Goal: Find contact information: Obtain details needed to contact an individual or organization

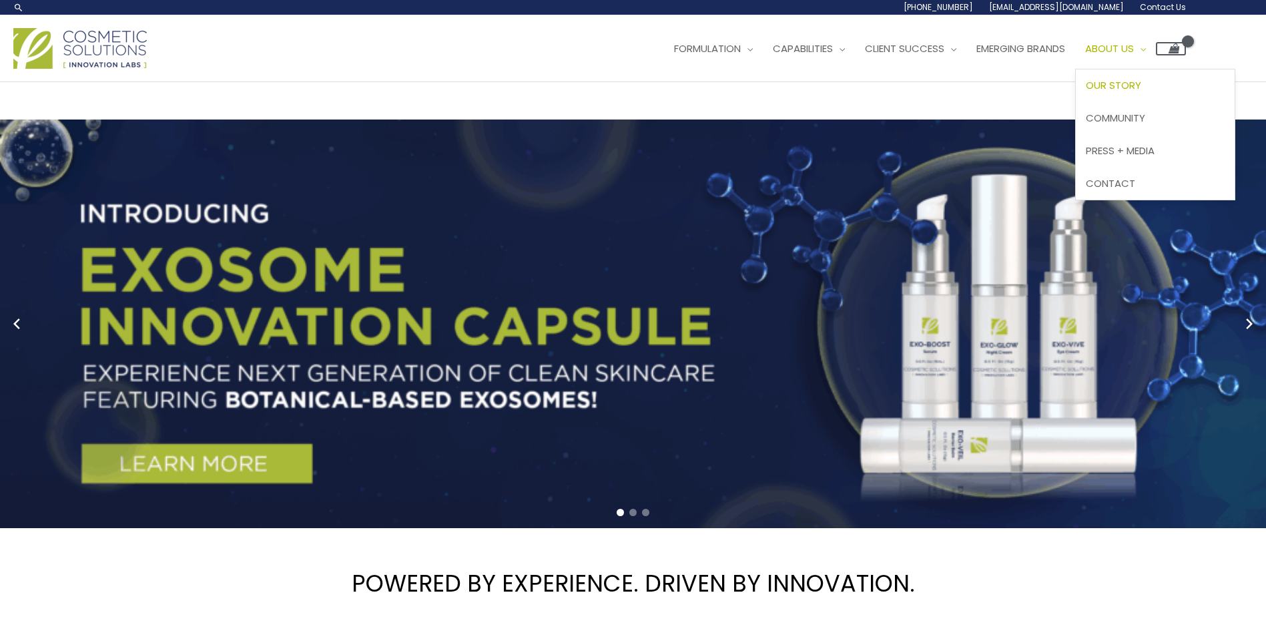
click at [1086, 92] on span "Our Story" at bounding box center [1113, 85] width 55 height 14
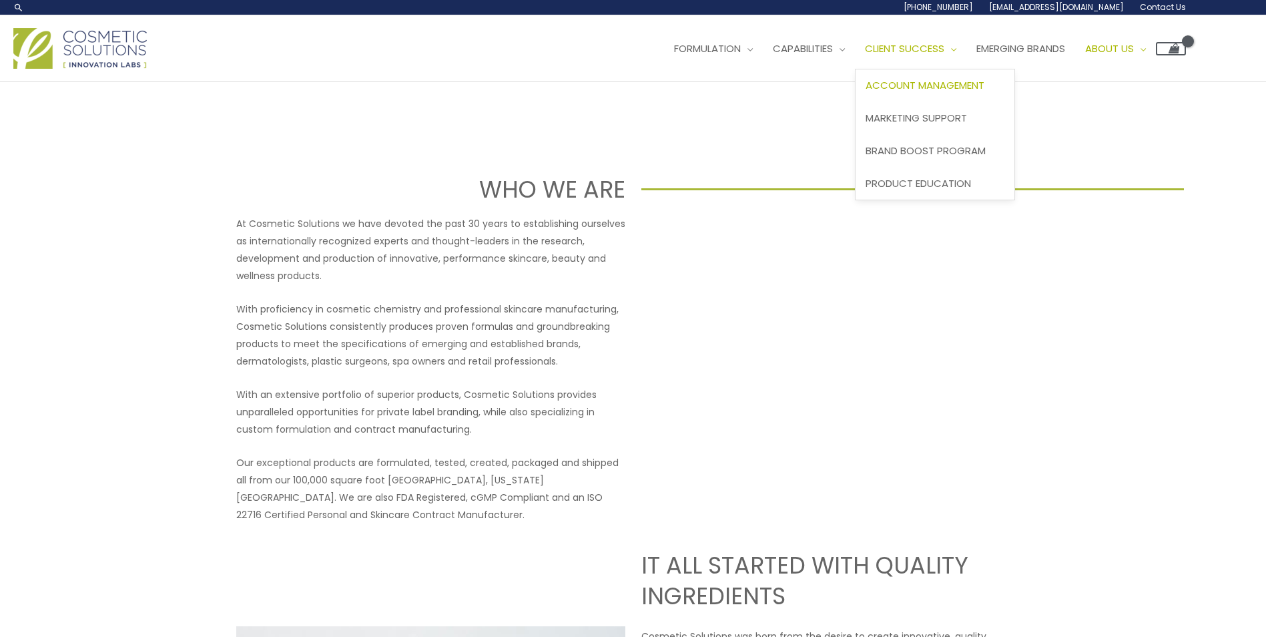
drag, startPoint x: 759, startPoint y: 160, endPoint x: 766, endPoint y: 155, distance: 9.1
click at [865, 92] on span "Account Management" at bounding box center [924, 85] width 119 height 14
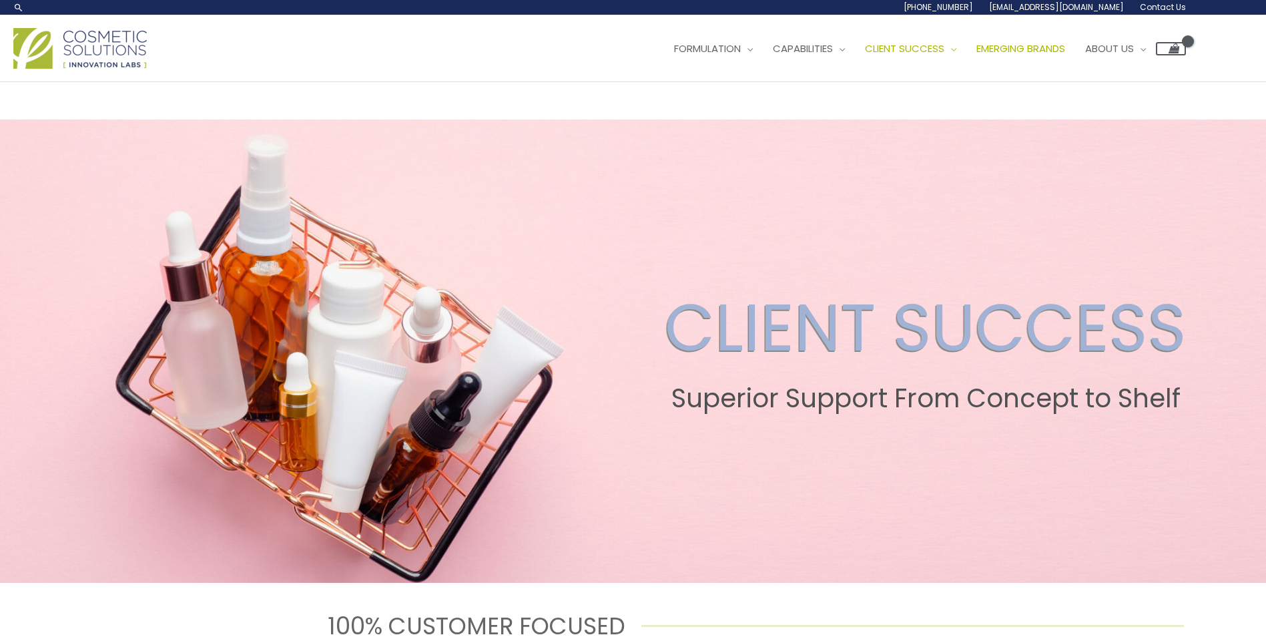
click at [976, 55] on span "Emerging Brands" at bounding box center [1020, 48] width 89 height 14
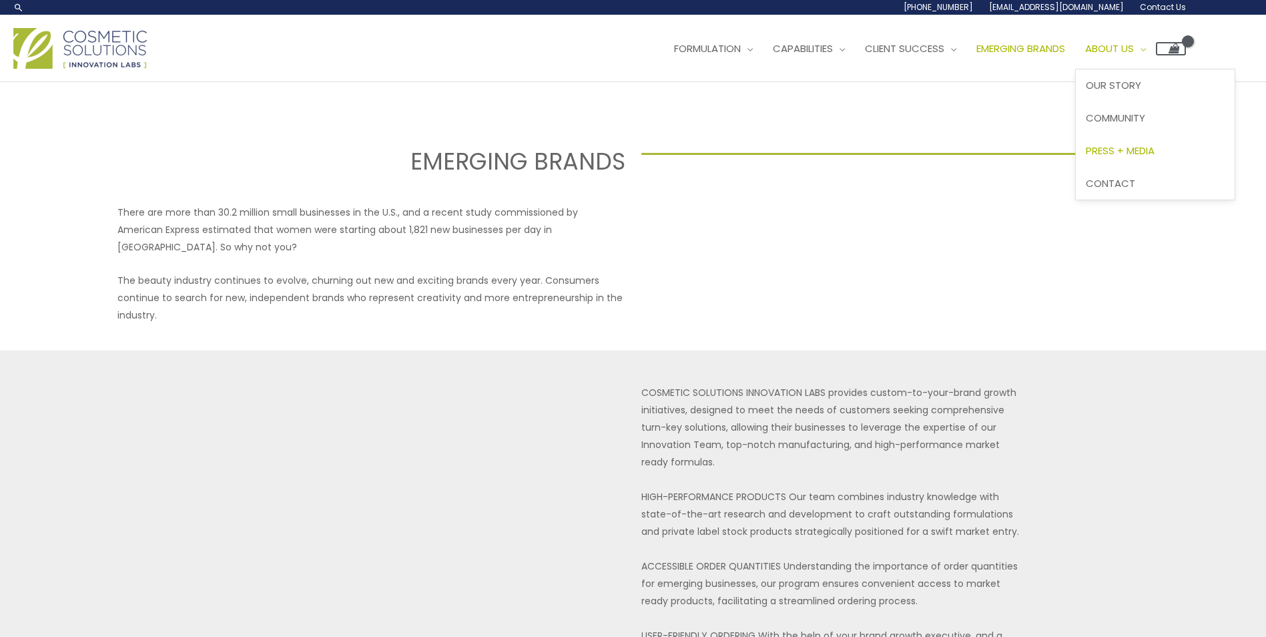
click at [1086, 157] on span "Press + Media" at bounding box center [1120, 150] width 69 height 14
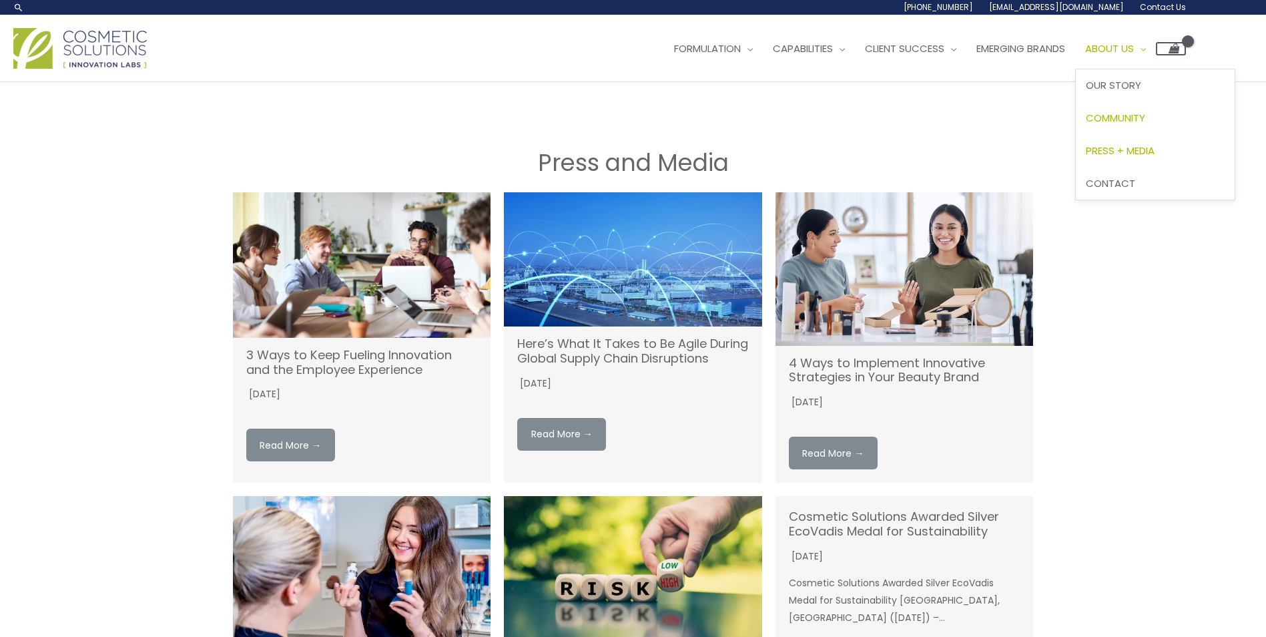
click at [1086, 125] on span "Community" at bounding box center [1115, 118] width 59 height 14
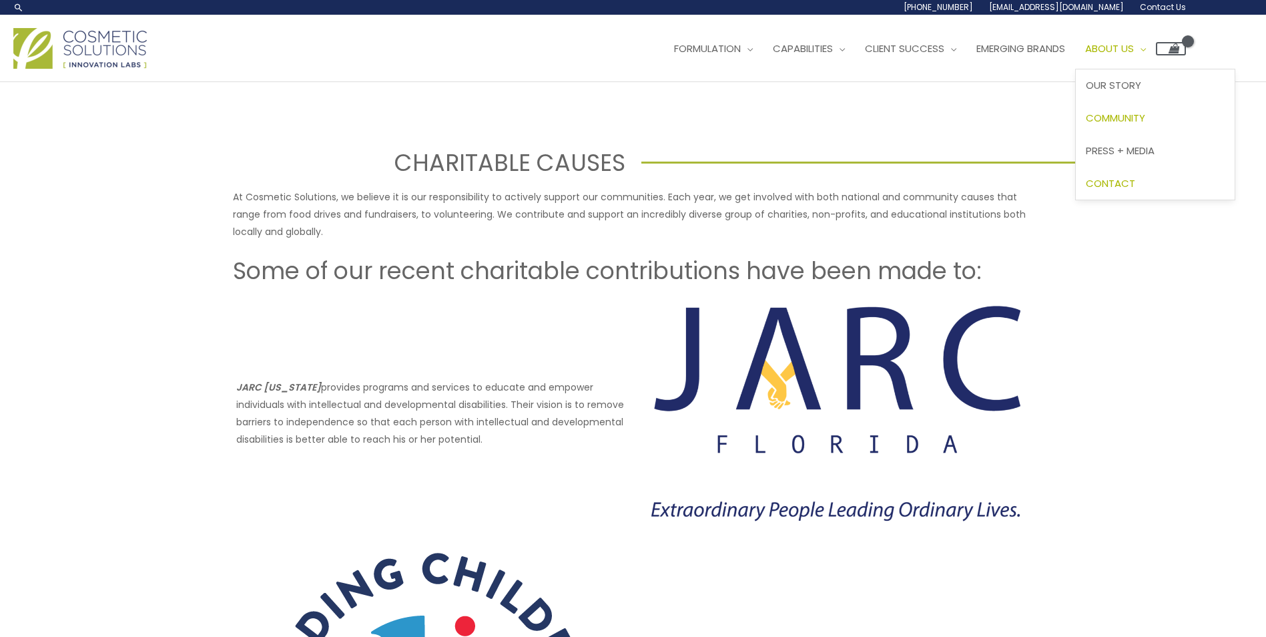
click at [1086, 190] on span "Contact" at bounding box center [1110, 183] width 49 height 14
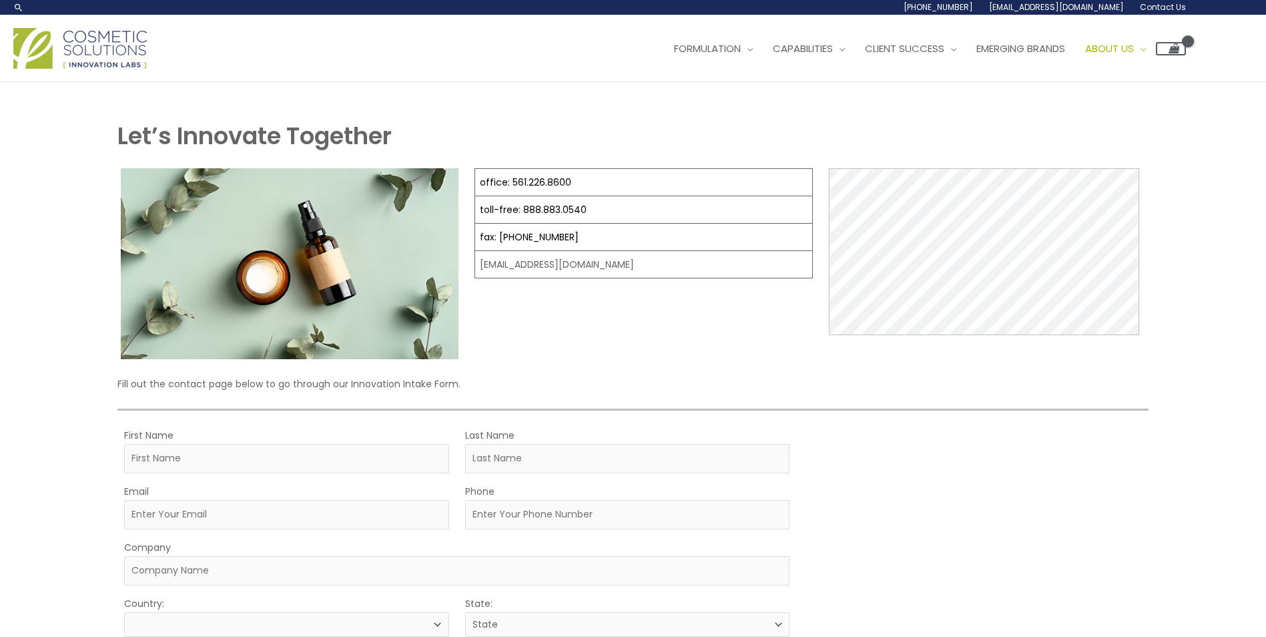
select select
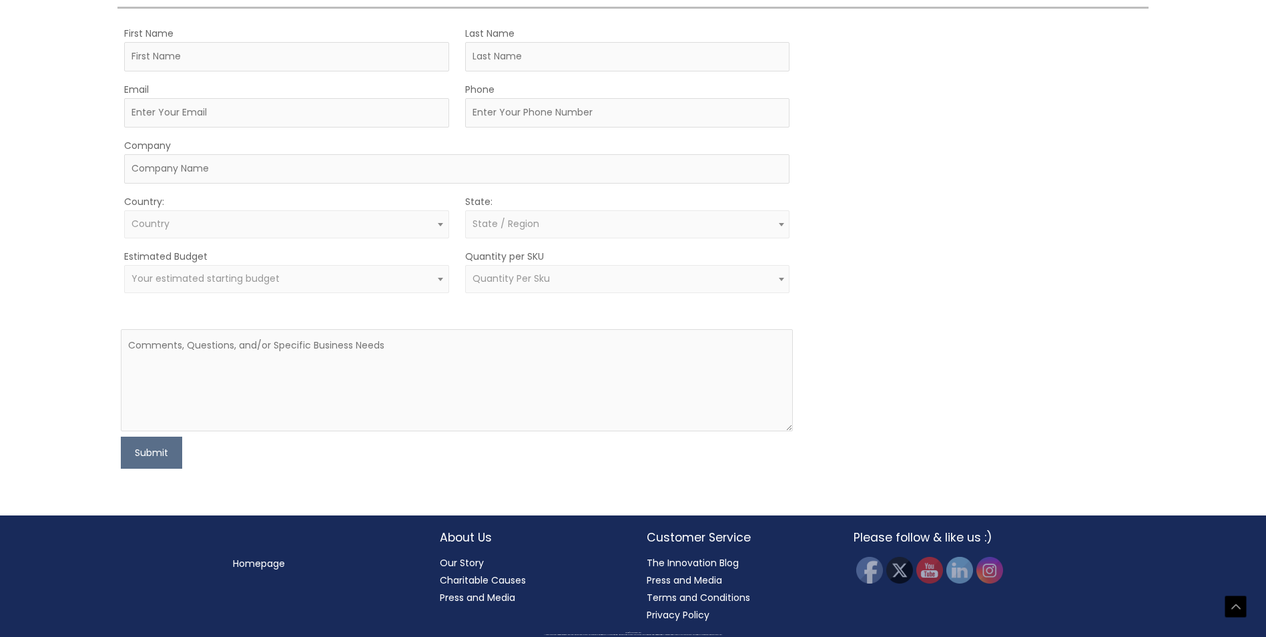
scroll to position [713, 0]
click at [915, 563] on img at bounding box center [928, 569] width 29 height 29
